Goal: Task Accomplishment & Management: Complete application form

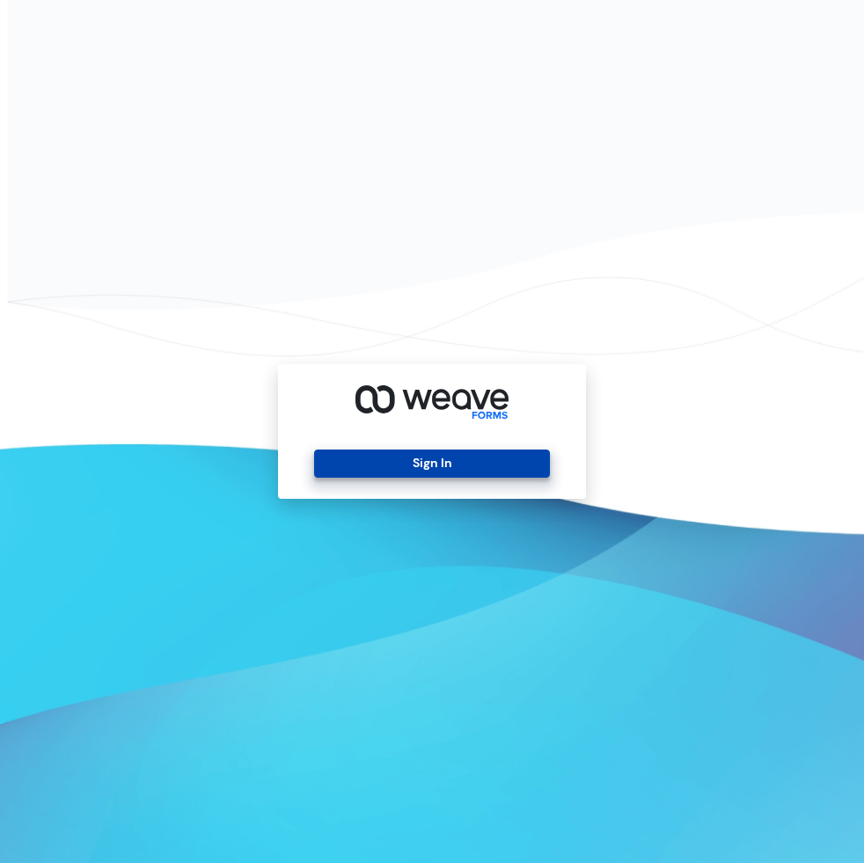
drag, startPoint x: 491, startPoint y: 466, endPoint x: 424, endPoint y: 457, distance: 67.6
click at [491, 466] on button "Sign In" at bounding box center [431, 464] width 235 height 28
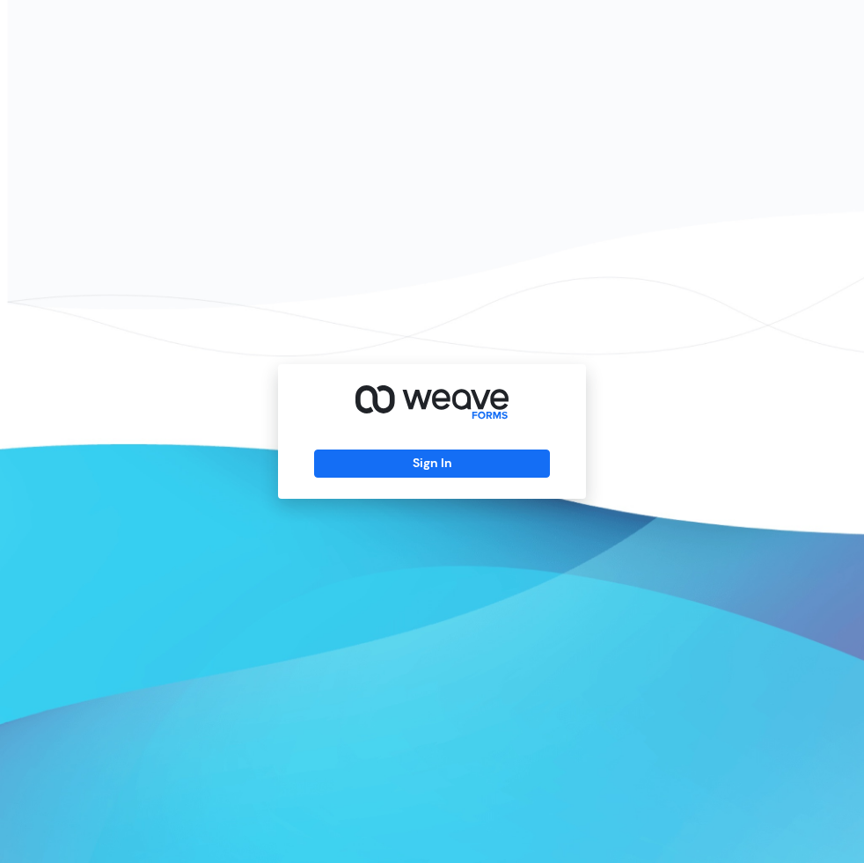
drag, startPoint x: 504, startPoint y: 463, endPoint x: 383, endPoint y: 478, distance: 122.3
click at [504, 462] on button "Sign In" at bounding box center [431, 464] width 235 height 28
